Goal: Navigation & Orientation: Find specific page/section

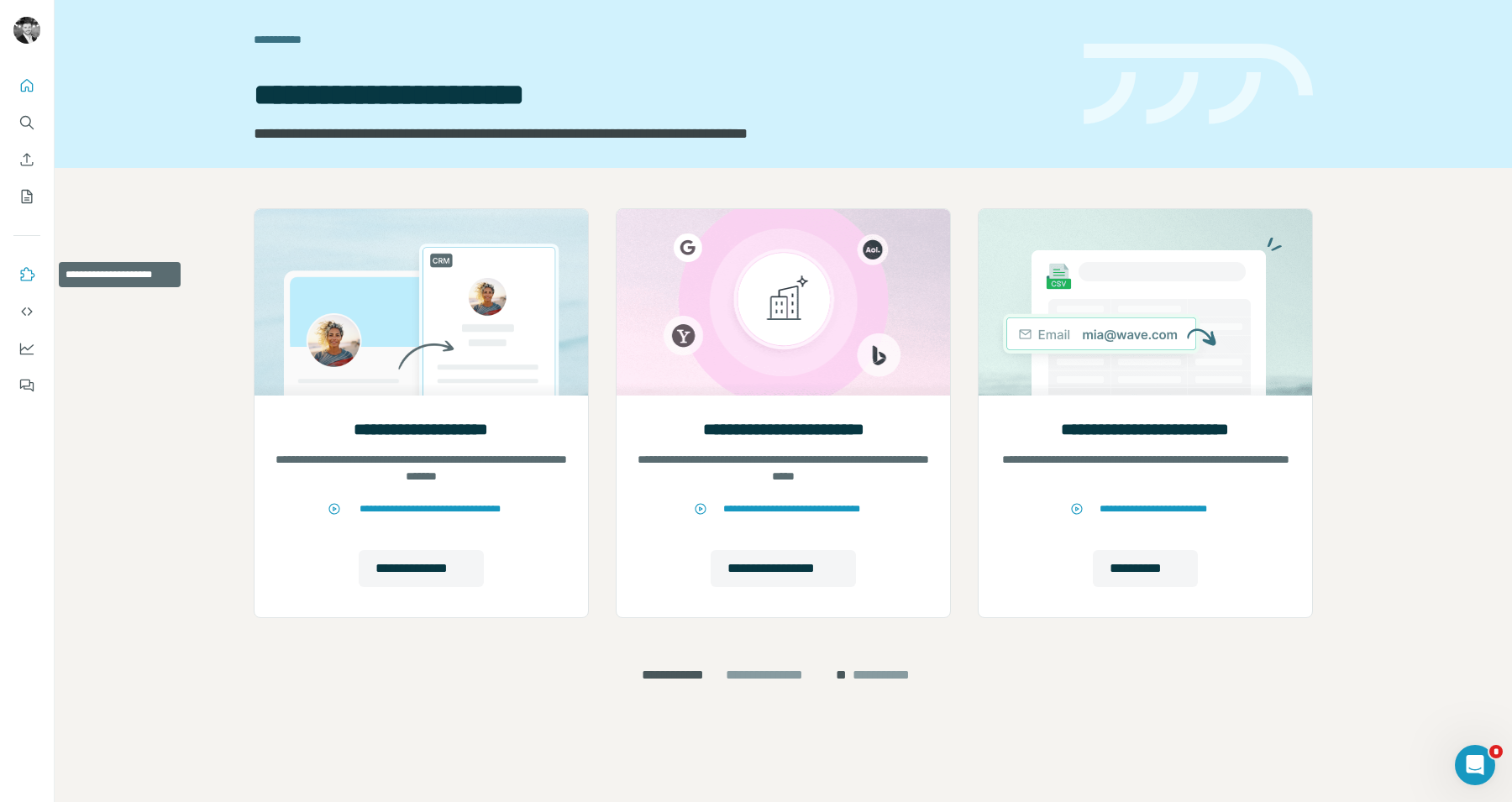
click at [25, 280] on icon "Use Surfe on LinkedIn" at bounding box center [28, 274] width 14 height 14
click at [19, 308] on icon "Use Surfe API" at bounding box center [27, 312] width 17 height 17
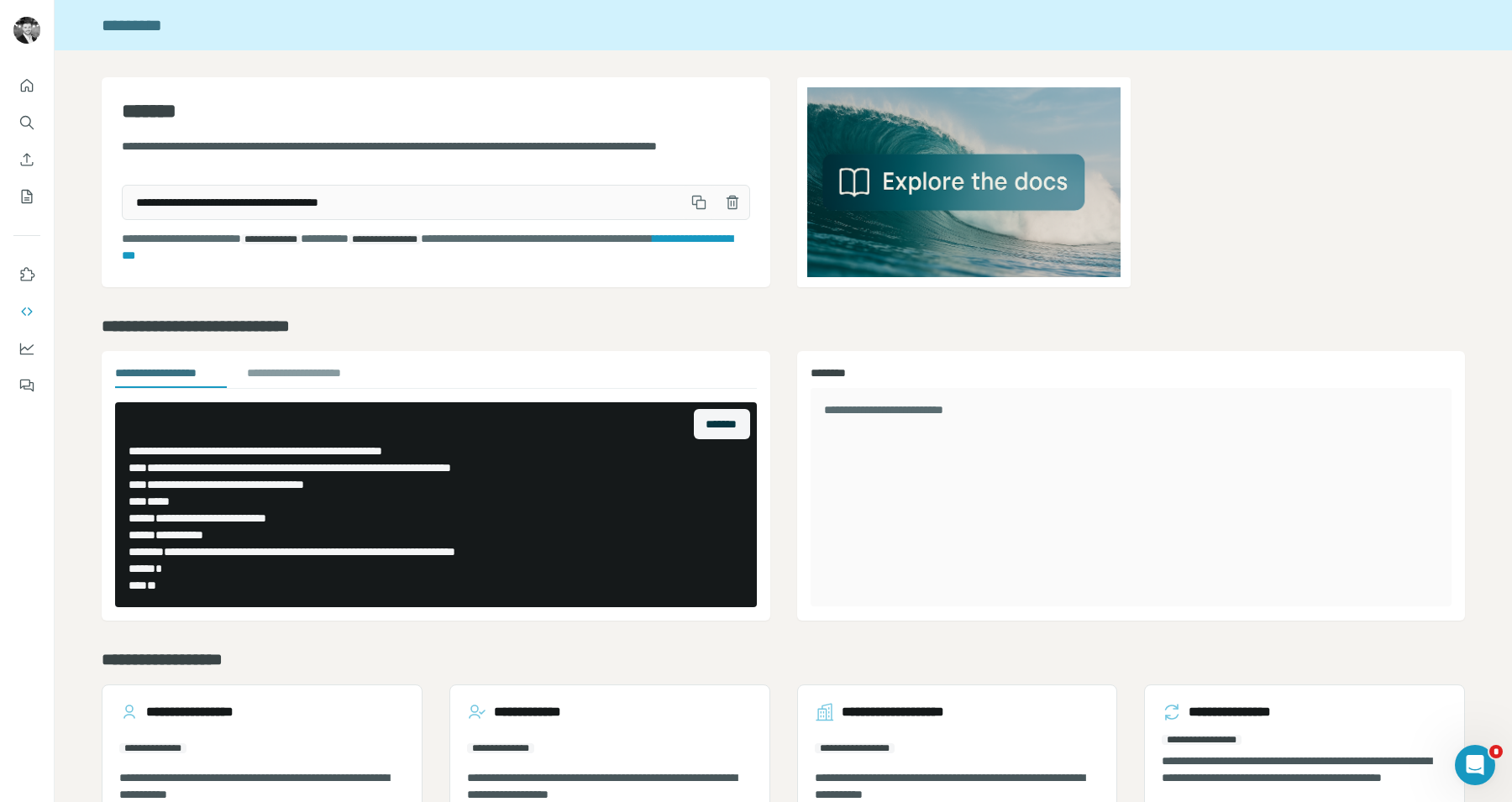
click at [699, 198] on icon "button" at bounding box center [698, 202] width 17 height 17
click at [699, 200] on icon "button" at bounding box center [700, 205] width 9 height 9
click at [24, 351] on icon "Dashboard" at bounding box center [27, 349] width 17 height 17
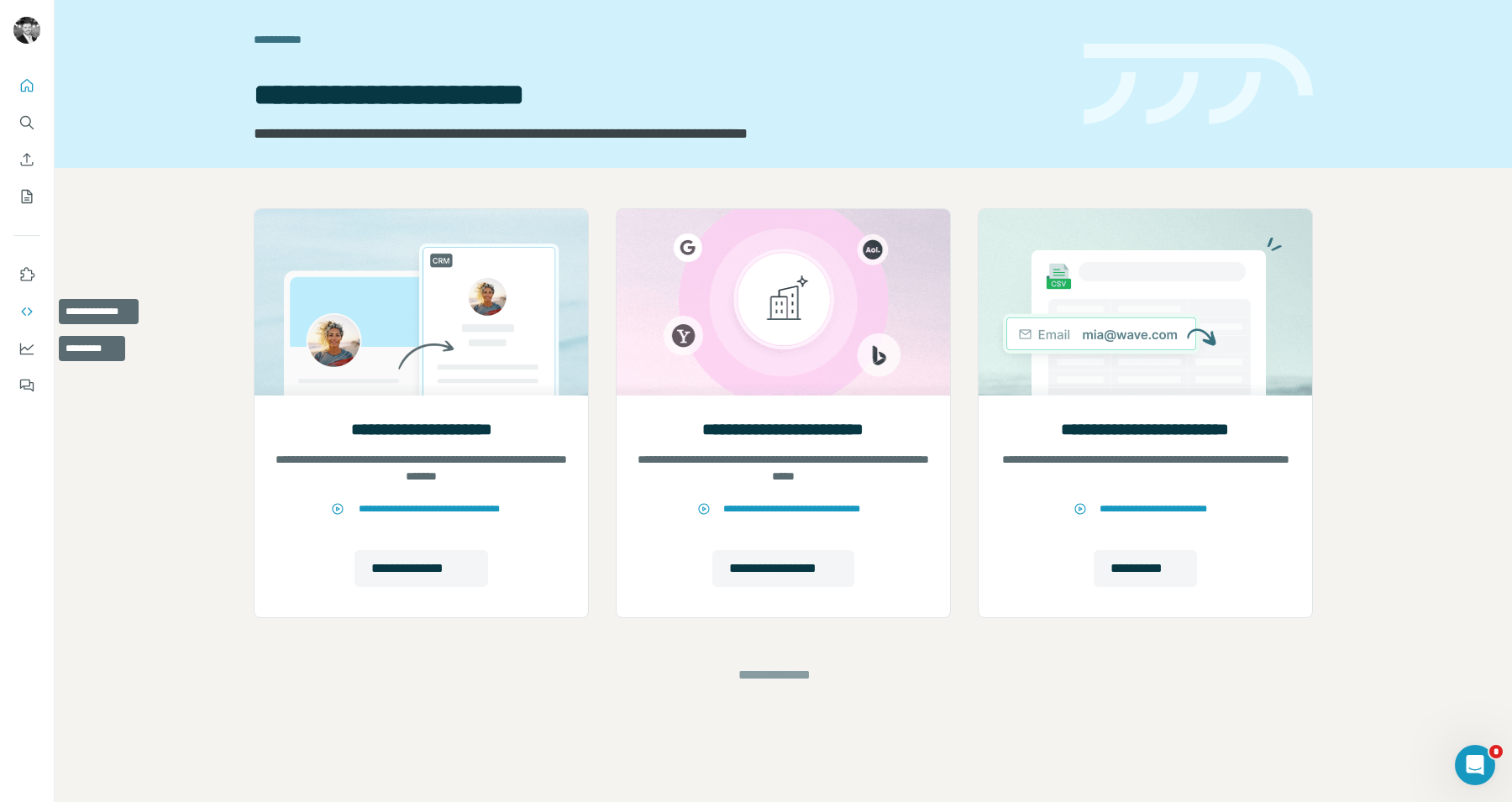
click at [28, 305] on icon "Use Surfe API" at bounding box center [27, 312] width 17 height 17
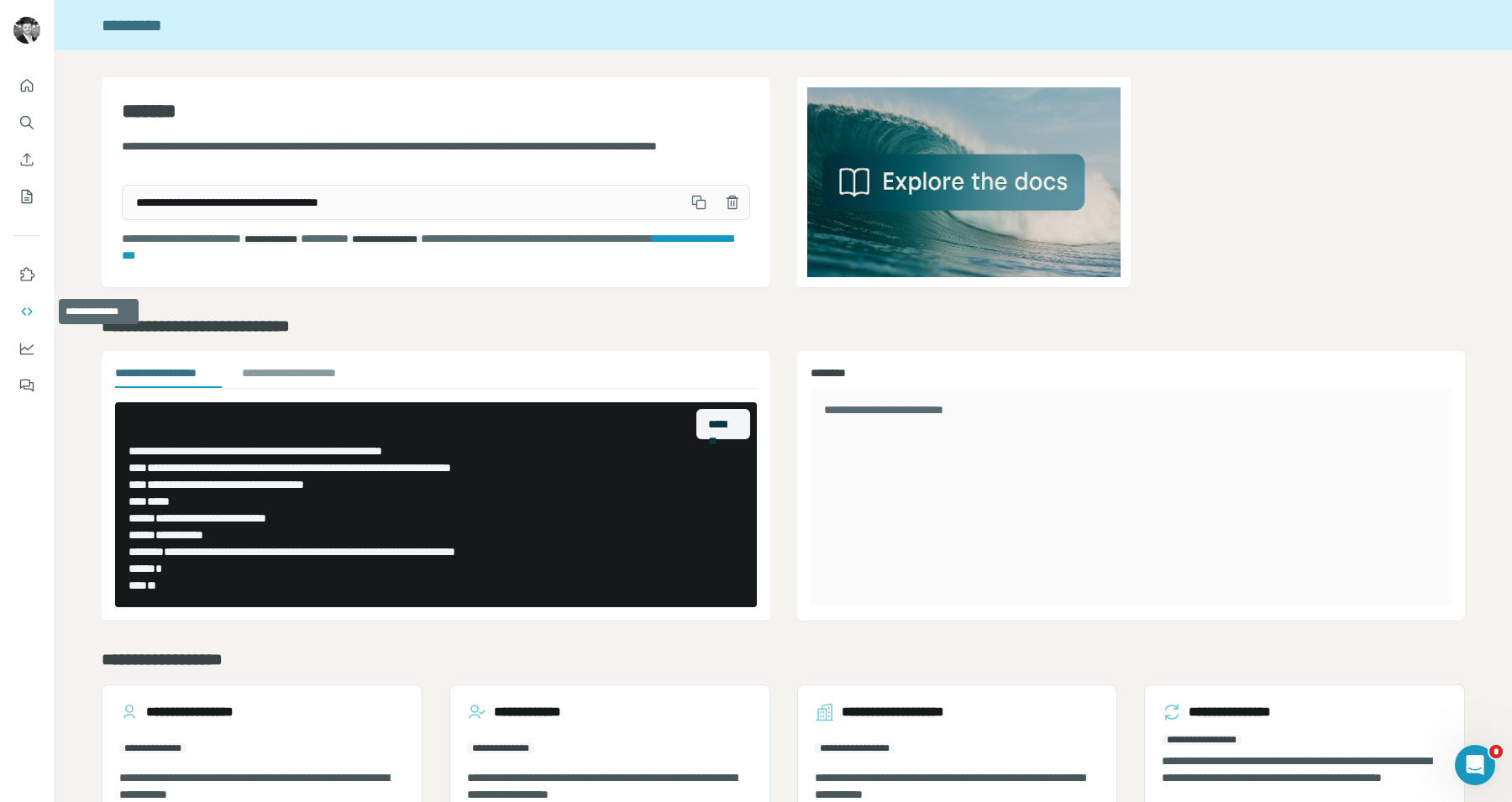
click at [21, 331] on nav at bounding box center [27, 330] width 27 height 141
click at [21, 344] on icon "Dashboard" at bounding box center [27, 349] width 17 height 17
